Goal: Book appointment/travel/reservation

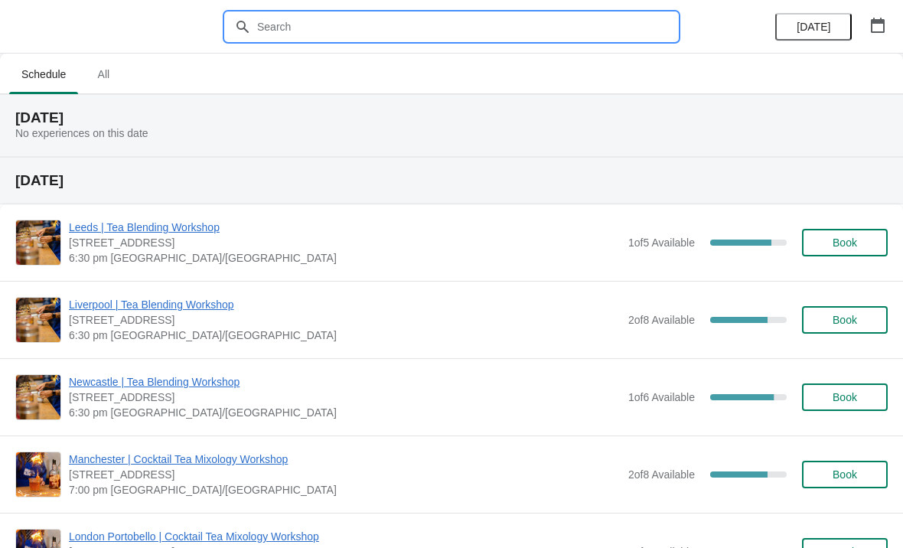
click at [318, 22] on input "text" at bounding box center [466, 27] width 421 height 28
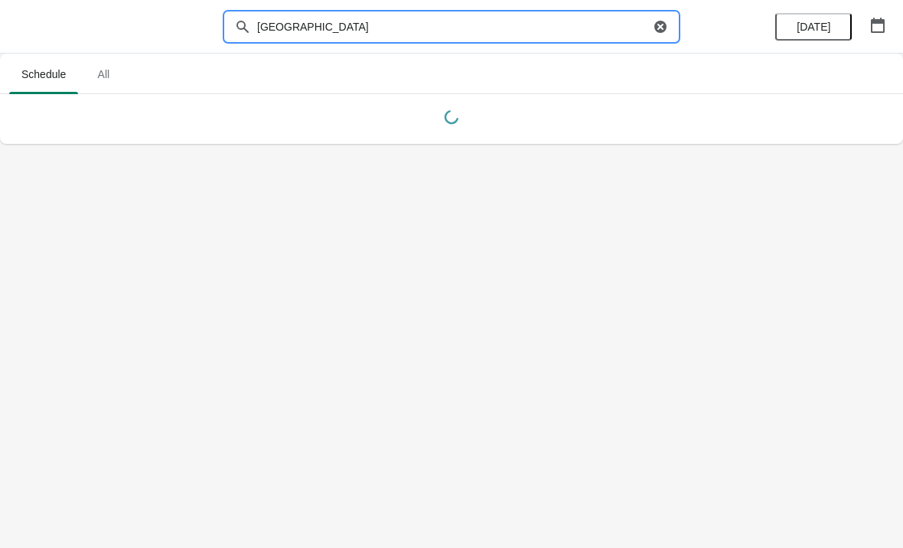
type input "[GEOGRAPHIC_DATA]"
click at [828, 0] on div "[DATE]" at bounding box center [830, 27] width 145 height 54
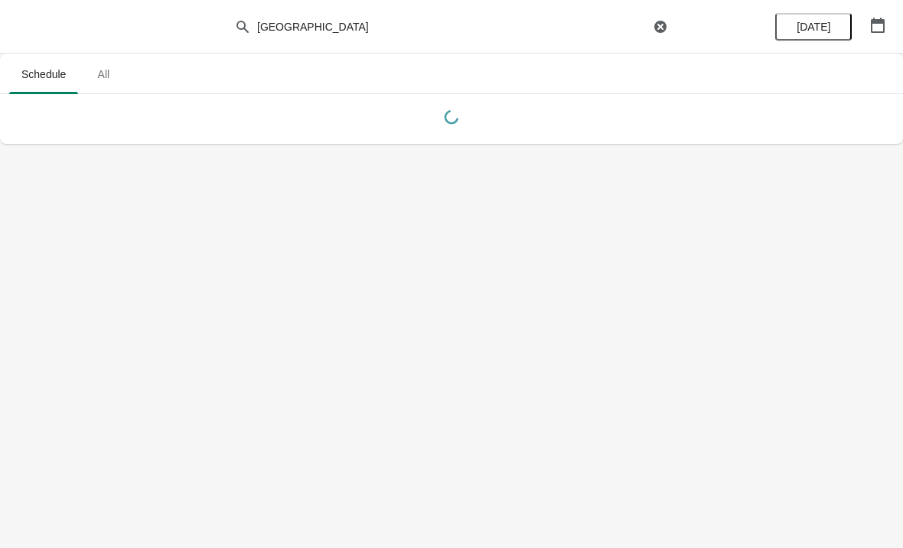
click at [827, 39] on button "[DATE]" at bounding box center [813, 27] width 77 height 28
click at [878, 36] on button "button" at bounding box center [878, 25] width 28 height 28
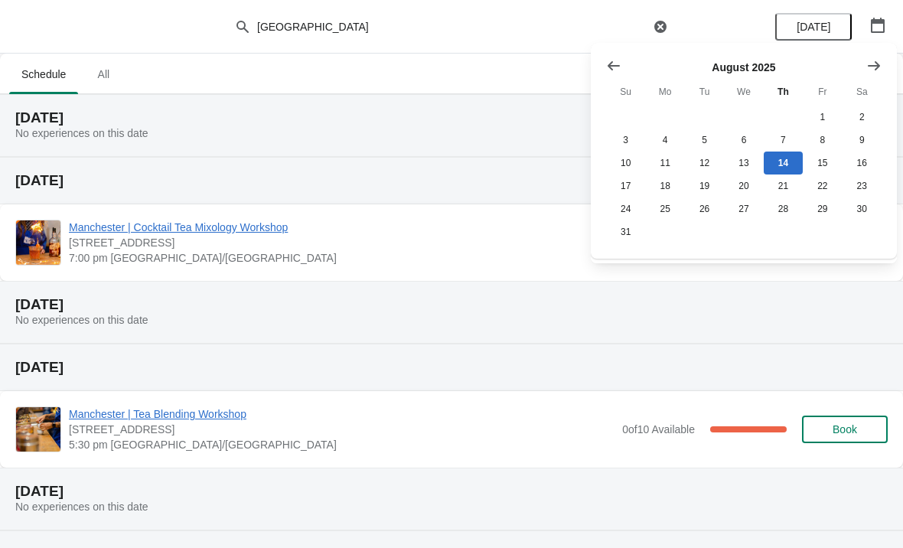
click at [879, 73] on icon "Show next month, September 2025" at bounding box center [874, 65] width 15 height 15
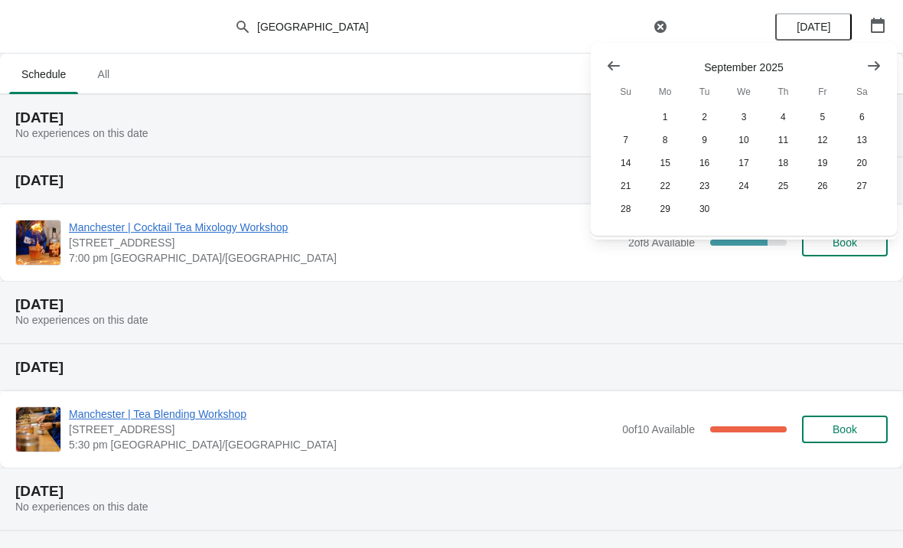
click at [877, 69] on icon "Show next month, October 2025" at bounding box center [874, 64] width 12 height 9
click at [746, 208] on button "29" at bounding box center [743, 209] width 39 height 23
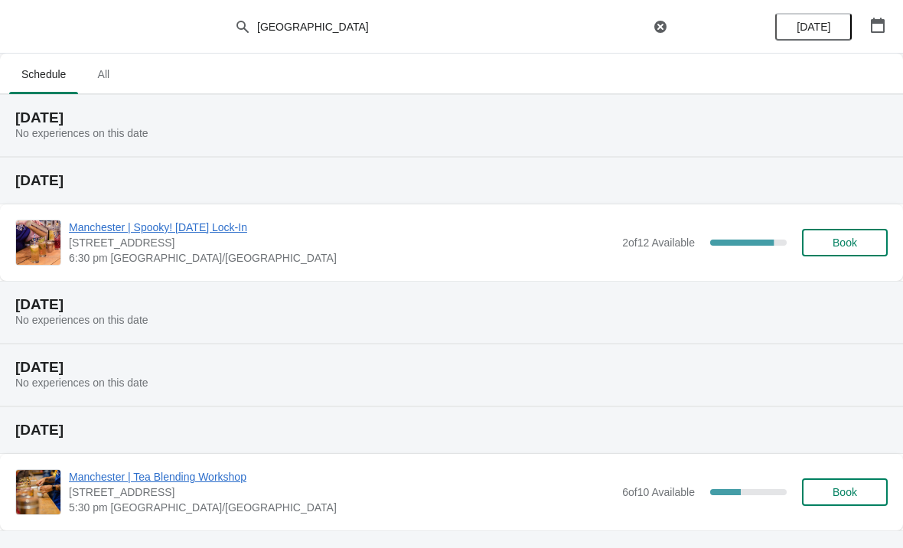
click at [845, 243] on span "Book" at bounding box center [845, 243] width 24 height 12
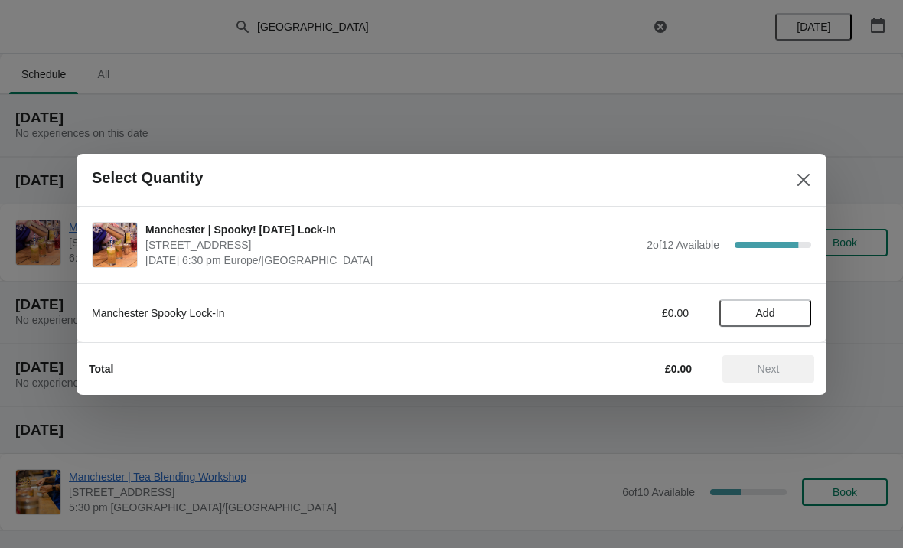
click at [791, 313] on span "Add" at bounding box center [765, 313] width 64 height 12
click at [790, 309] on icon at bounding box center [792, 313] width 16 height 16
click at [777, 367] on span "Next" at bounding box center [769, 369] width 22 height 12
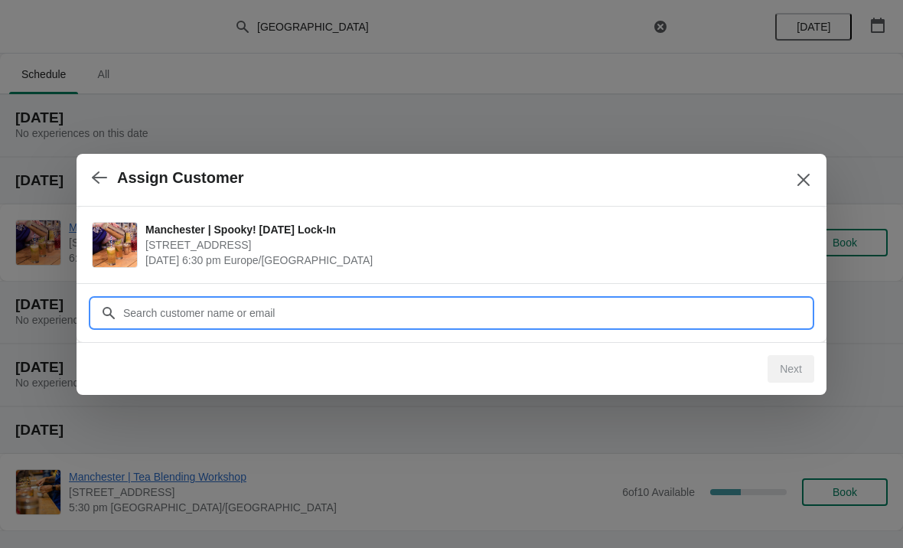
click at [348, 318] on input "Customer" at bounding box center [466, 313] width 689 height 28
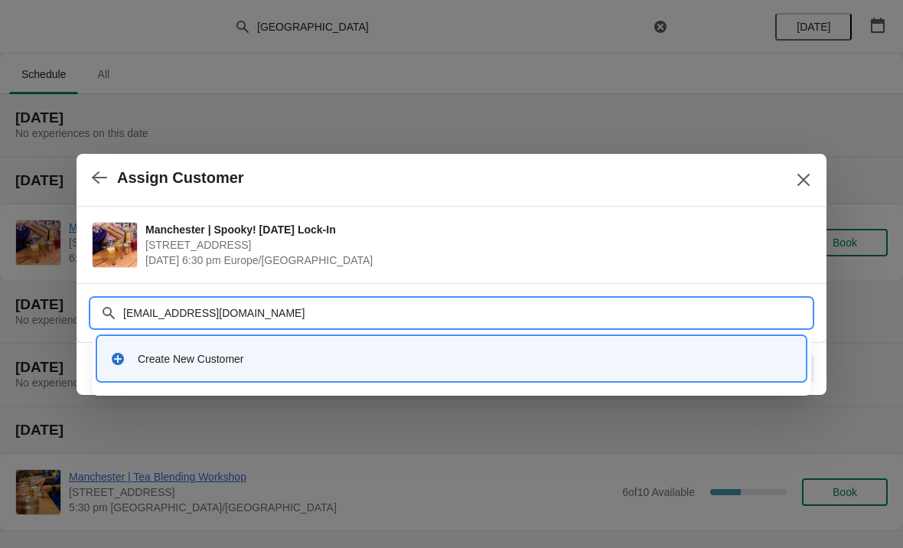
type input "[EMAIL_ADDRESS][DOMAIN_NAME]"
click at [210, 325] on input "[EMAIL_ADDRESS][DOMAIN_NAME]" at bounding box center [466, 313] width 689 height 28
click at [192, 312] on input "[EMAIL_ADDRESS][DOMAIN_NAME]" at bounding box center [466, 313] width 689 height 28
click at [315, 364] on div "Create New Customer" at bounding box center [465, 358] width 655 height 15
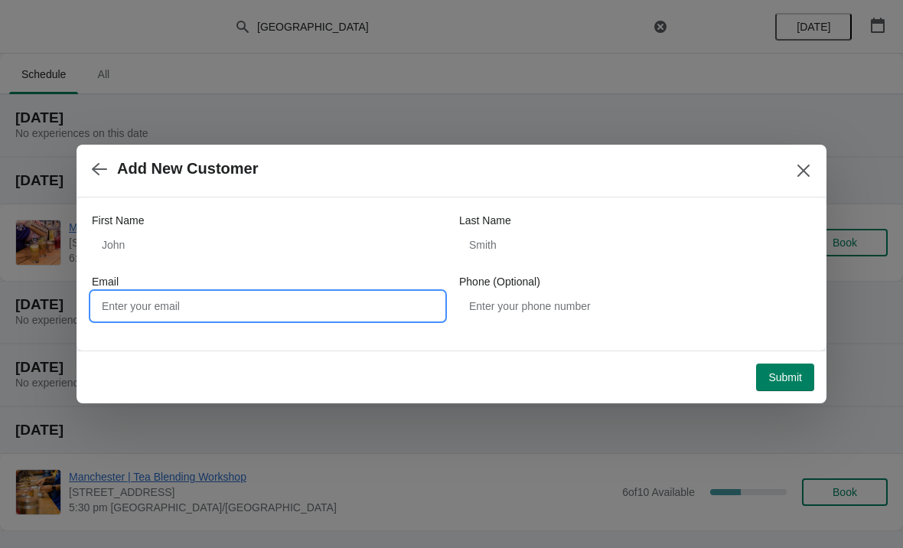
click at [302, 309] on input "Email" at bounding box center [268, 306] width 352 height 28
click at [244, 286] on div "Email" at bounding box center [268, 281] width 352 height 15
click at [220, 318] on input "Email" at bounding box center [268, 306] width 352 height 28
click at [226, 305] on input "Email" at bounding box center [268, 306] width 352 height 28
paste input "[EMAIL_ADDRESS][DOMAIN_NAME]"
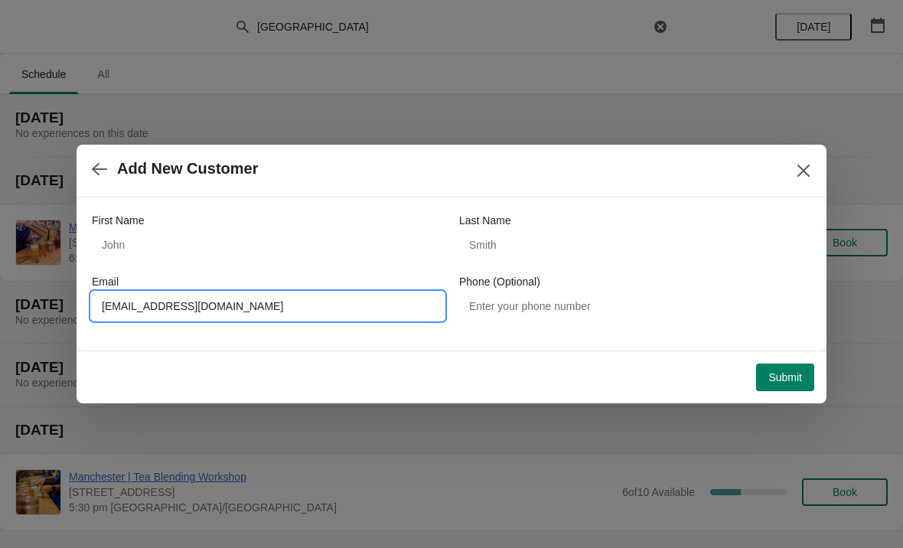
type input "[EMAIL_ADDRESS][DOMAIN_NAME]"
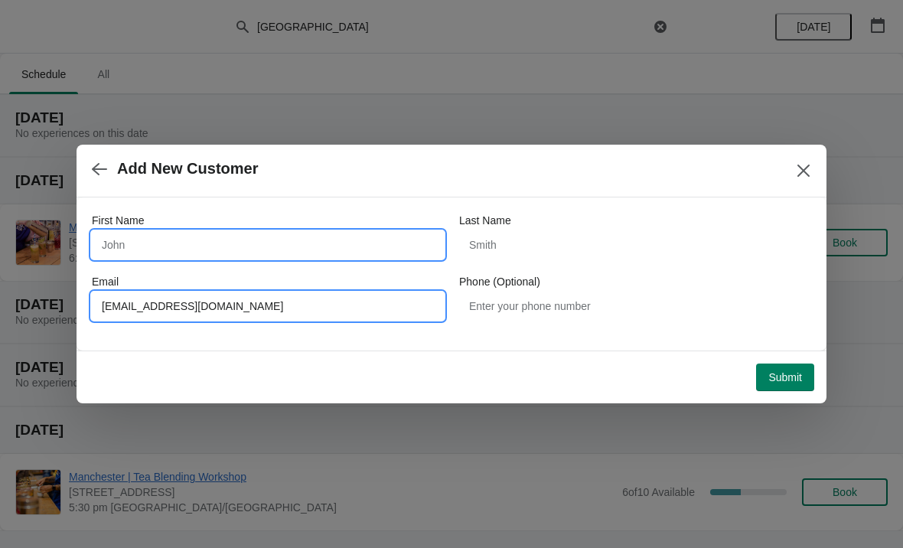
click at [223, 250] on input "First Name" at bounding box center [268, 245] width 352 height 28
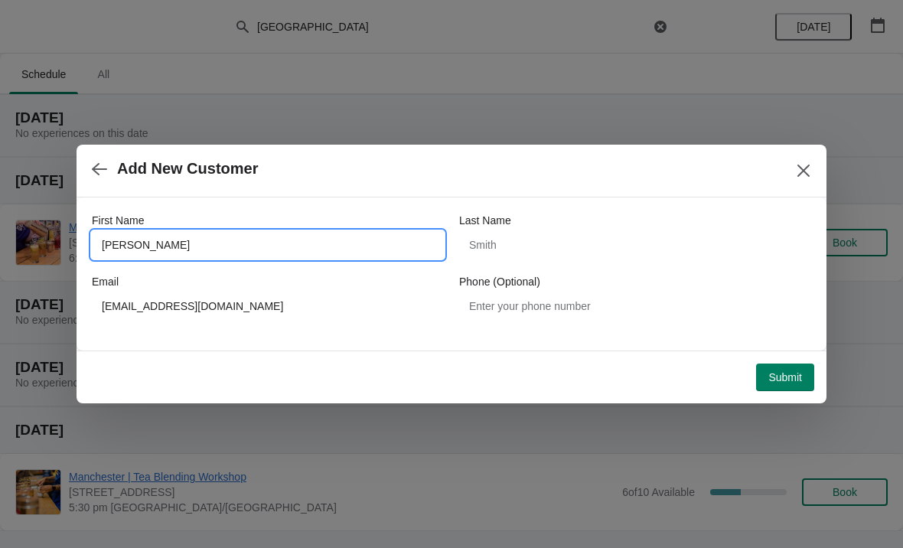
type input "[PERSON_NAME]"
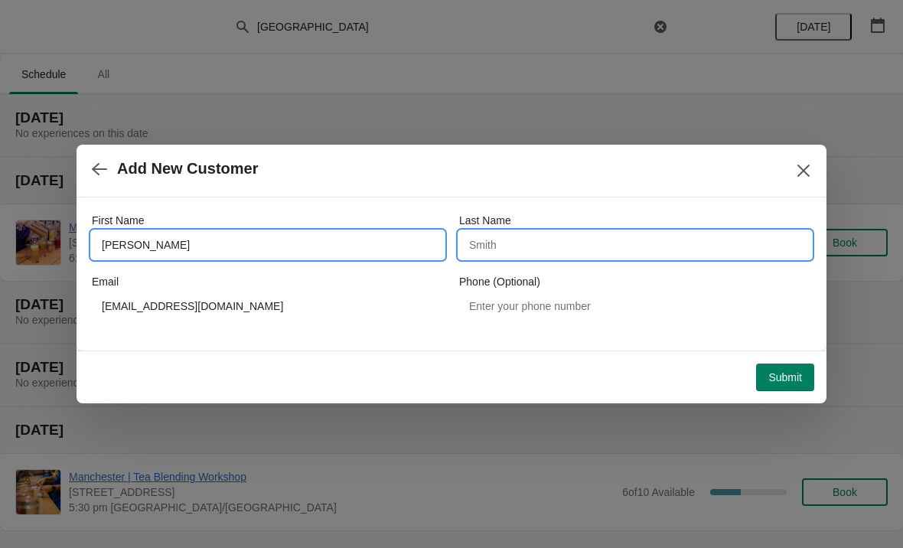
click at [532, 233] on input "Last Name" at bounding box center [635, 245] width 352 height 28
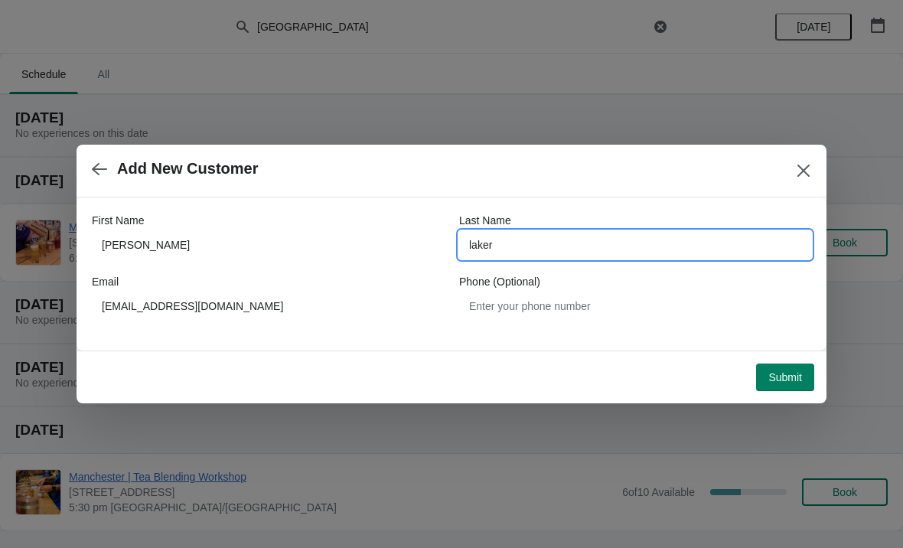
type input "laker"
click at [776, 384] on span "Submit" at bounding box center [786, 377] width 34 height 12
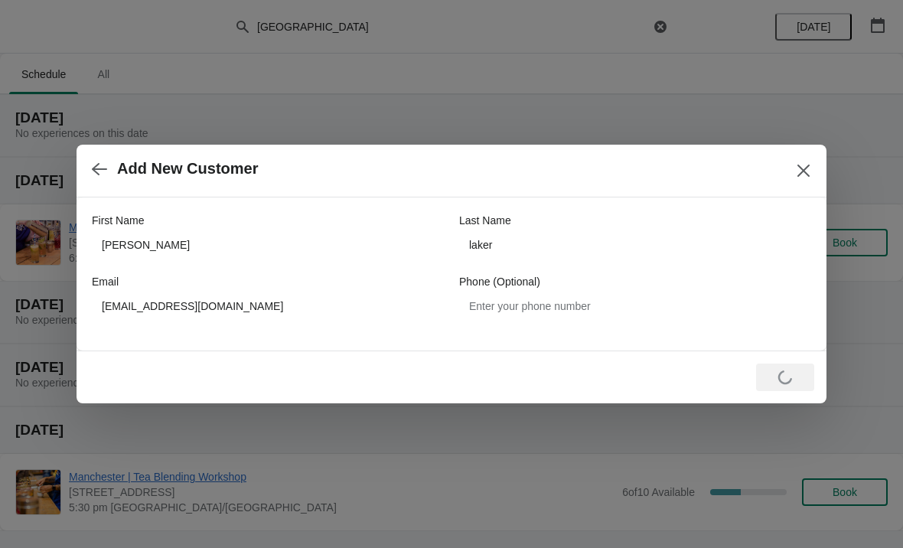
click at [790, 385] on div "Loading Submit" at bounding box center [785, 378] width 58 height 28
